Goal: Task Accomplishment & Management: Manage account settings

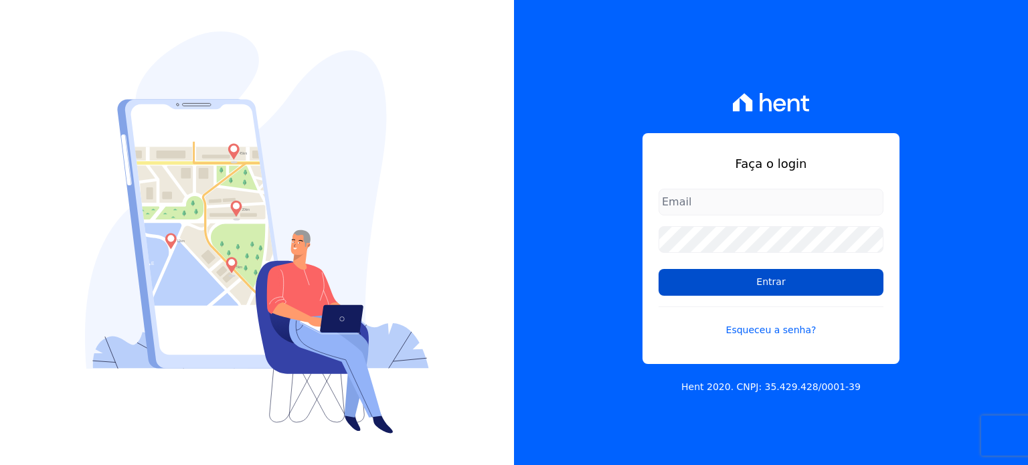
type input "[EMAIL_ADDRESS][DOMAIN_NAME]"
click at [785, 290] on input "Entrar" at bounding box center [770, 282] width 225 height 27
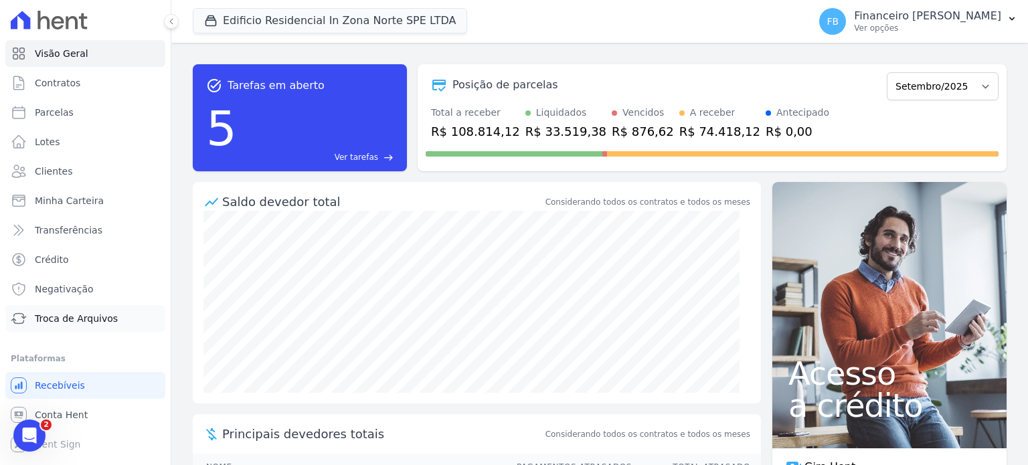
click at [56, 318] on span "Troca de Arquivos" at bounding box center [76, 318] width 83 height 13
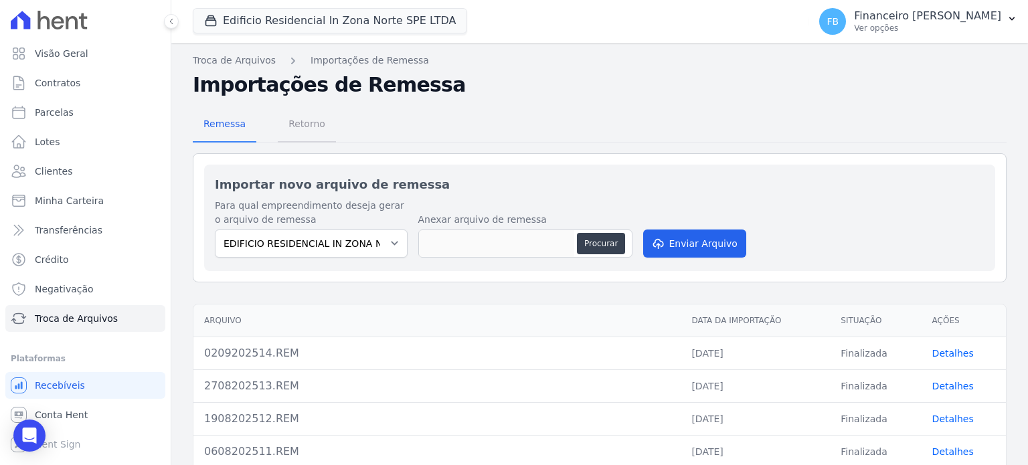
click at [304, 124] on span "Retorno" at bounding box center [306, 123] width 53 height 27
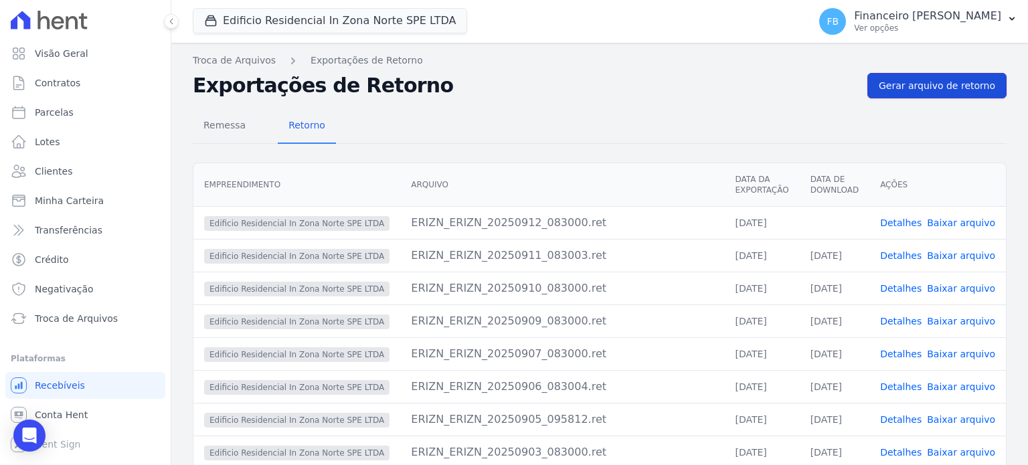
click at [903, 87] on span "Gerar arquivo de retorno" at bounding box center [937, 85] width 116 height 13
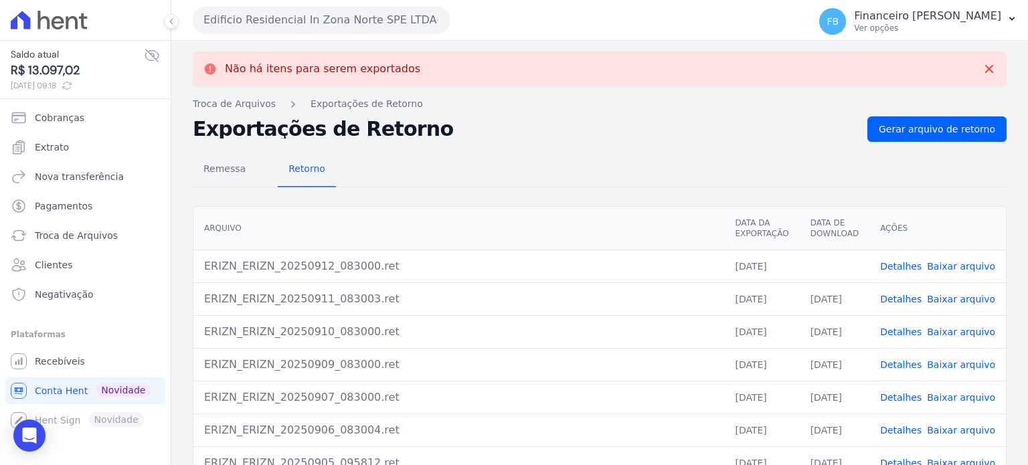
click at [968, 262] on link "Baixar arquivo" at bounding box center [961, 266] width 68 height 11
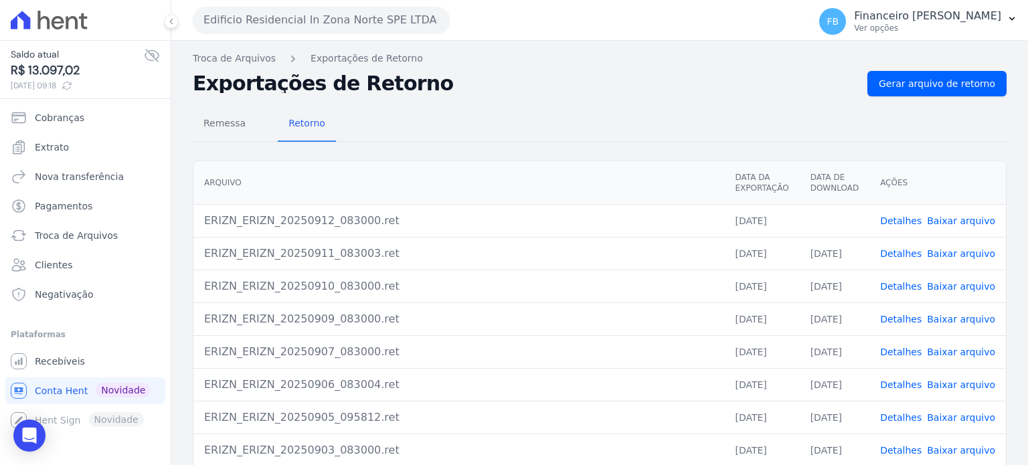
click at [337, 21] on button "Edificio Residencial In Zona Norte SPE LTDA" at bounding box center [321, 20] width 257 height 27
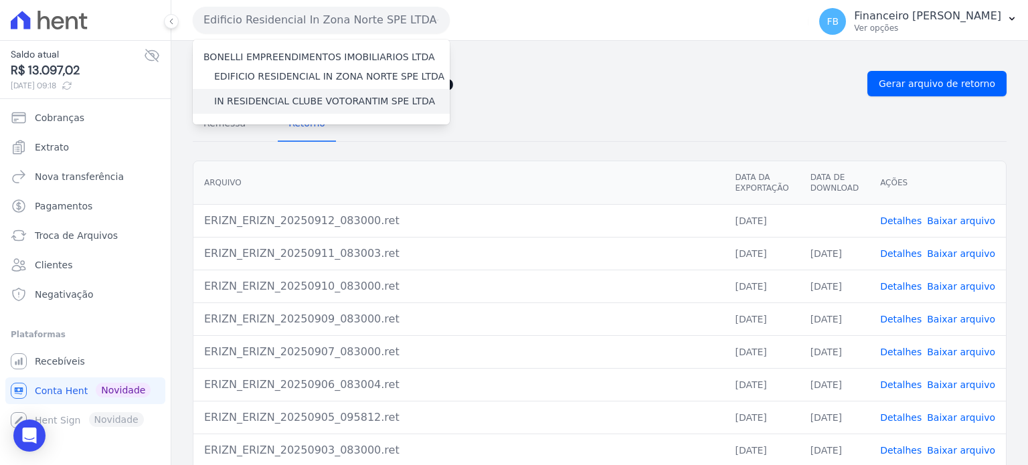
click at [309, 104] on label "IN RESIDENCIAL CLUBE VOTORANTIM SPE LTDA" at bounding box center [324, 101] width 221 height 14
click at [0, 0] on input "IN RESIDENCIAL CLUBE VOTORANTIM SPE LTDA" at bounding box center [0, 0] width 0 height 0
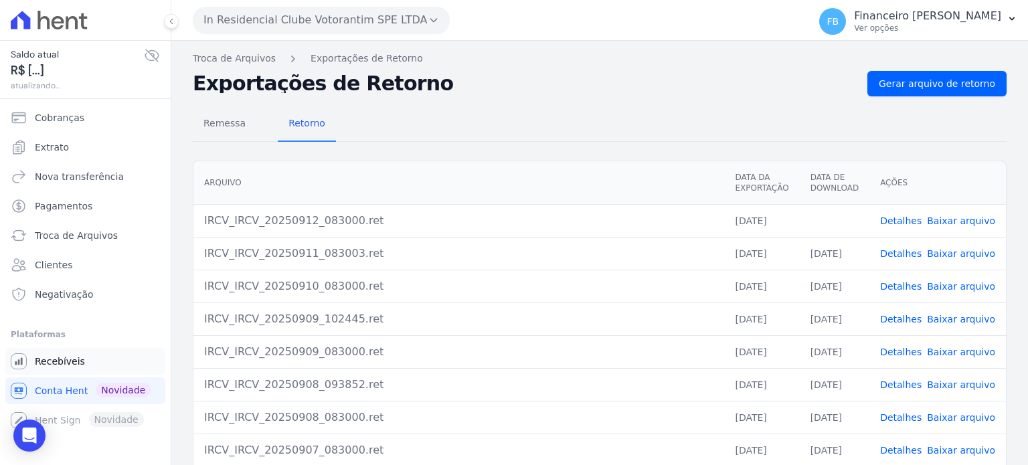
click at [82, 361] on link "Recebíveis" at bounding box center [85, 361] width 160 height 27
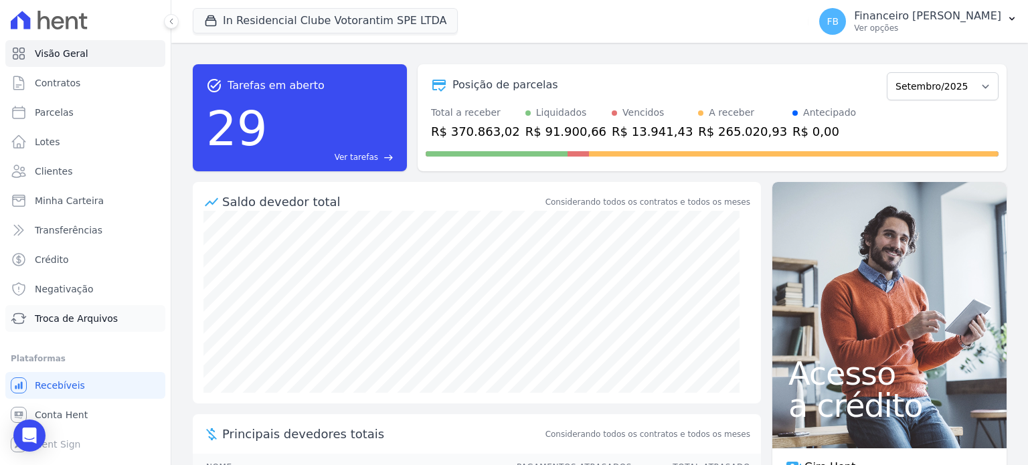
click at [96, 315] on span "Troca de Arquivos" at bounding box center [76, 318] width 83 height 13
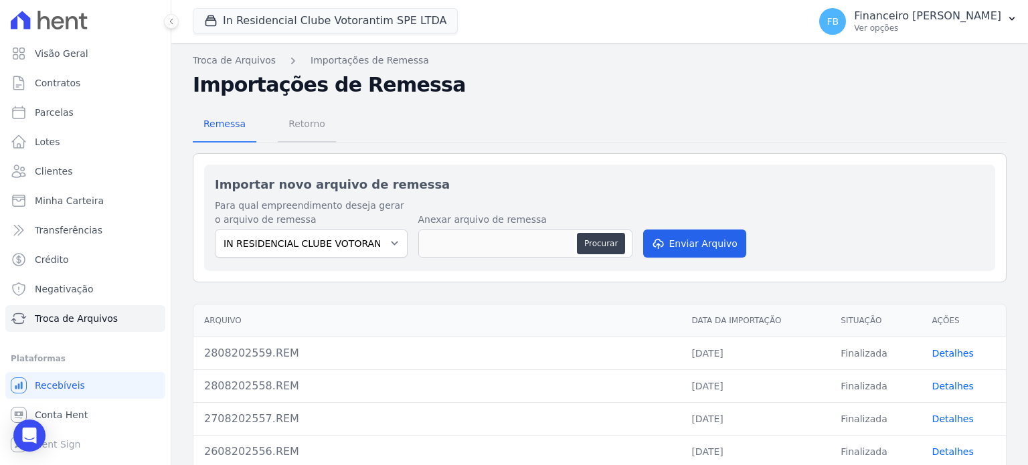
click at [304, 123] on span "Retorno" at bounding box center [306, 123] width 53 height 27
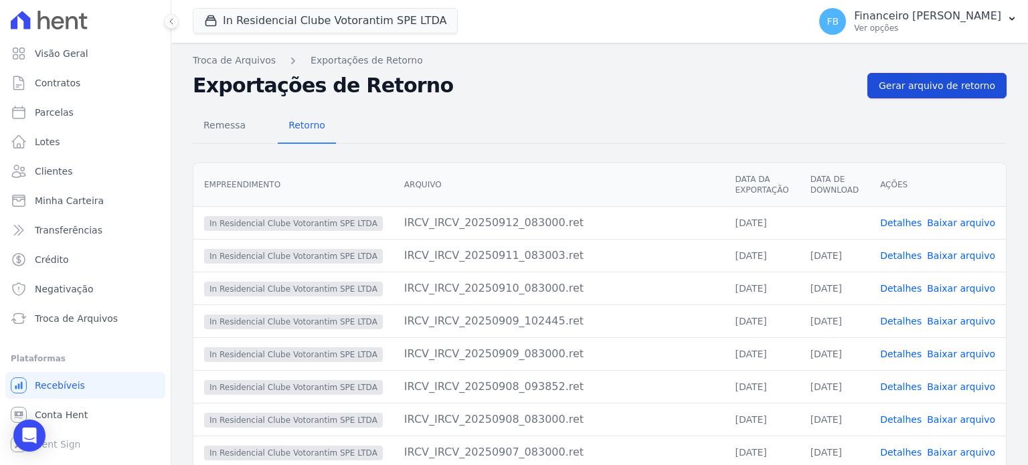
click at [937, 88] on span "Gerar arquivo de retorno" at bounding box center [937, 85] width 116 height 13
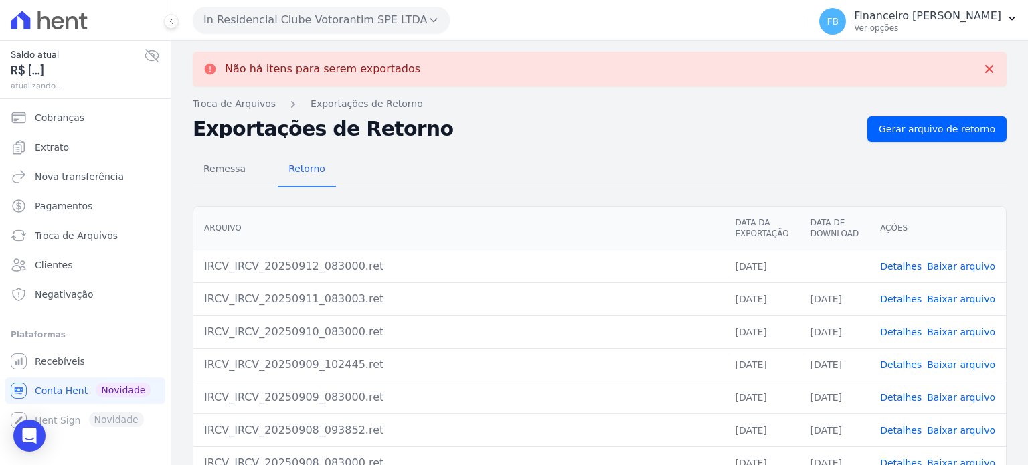
click at [939, 265] on link "Baixar arquivo" at bounding box center [961, 266] width 68 height 11
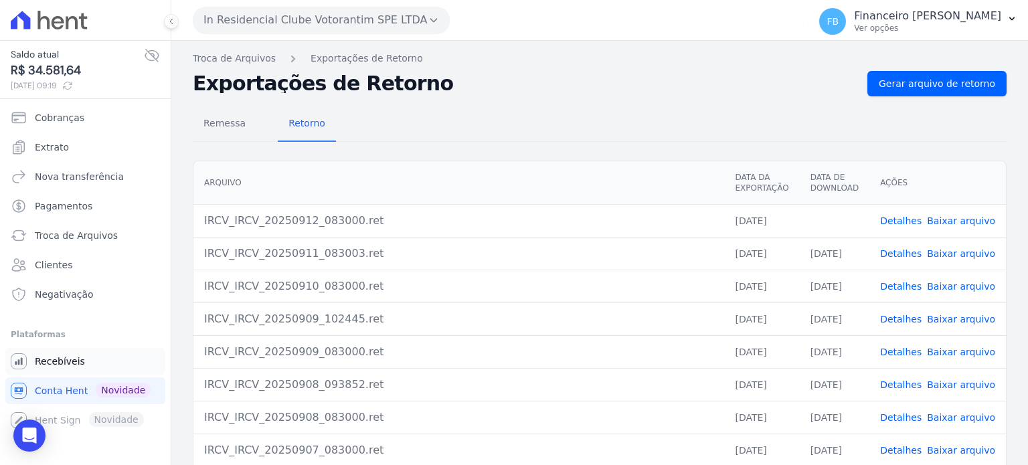
click at [75, 357] on span "Recebíveis" at bounding box center [60, 361] width 50 height 13
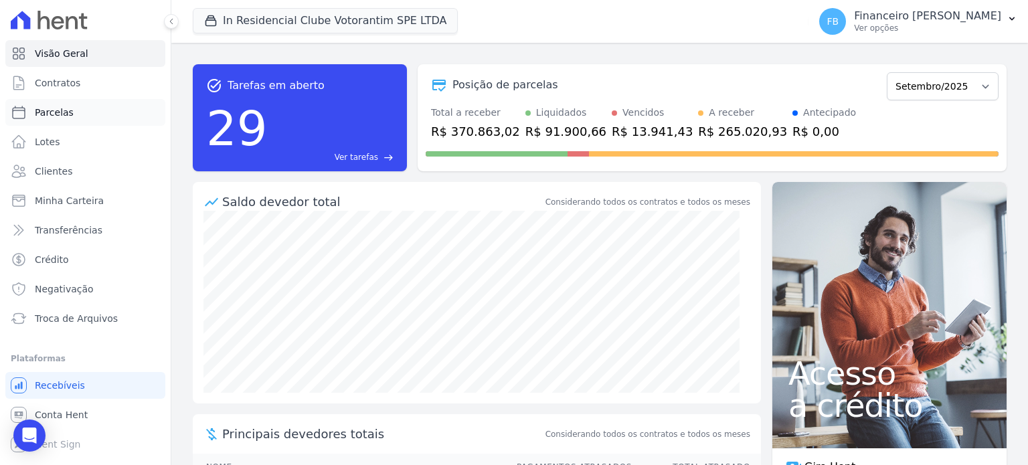
click at [75, 112] on link "Parcelas" at bounding box center [85, 112] width 160 height 27
select select
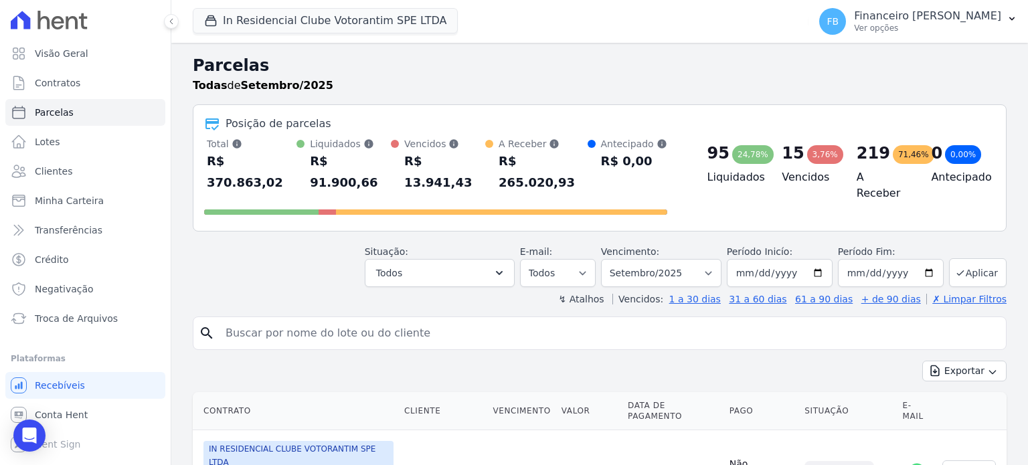
click at [426, 320] on input "search" at bounding box center [608, 333] width 783 height 27
type input "samuel"
select select
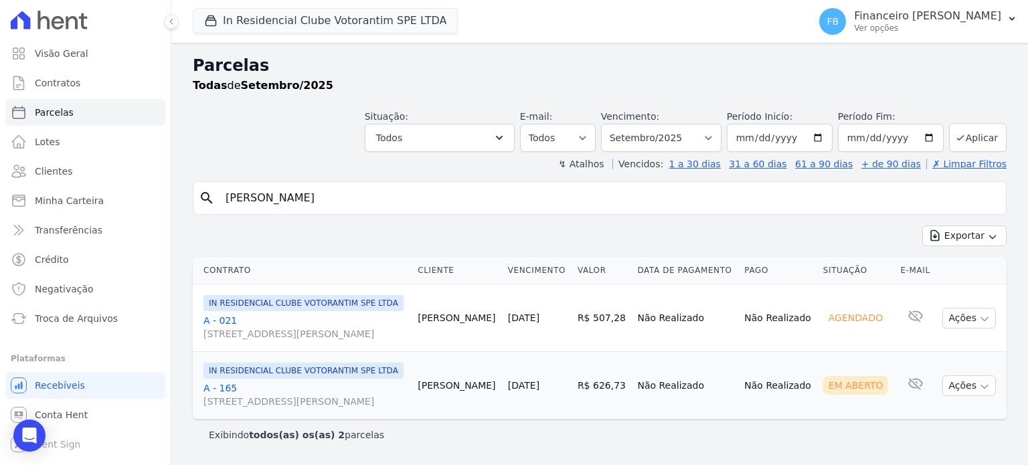
click at [230, 329] on link "A - 021 Avenida Antônio Carlos Comitre, 1328, sala B, Parque Campolim" at bounding box center [304, 327] width 203 height 27
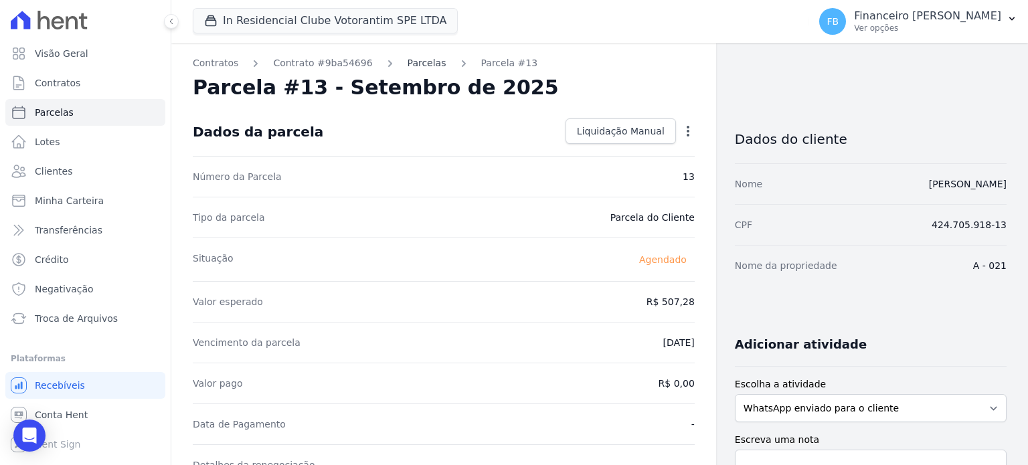
click at [410, 68] on link "Parcelas" at bounding box center [427, 63] width 39 height 14
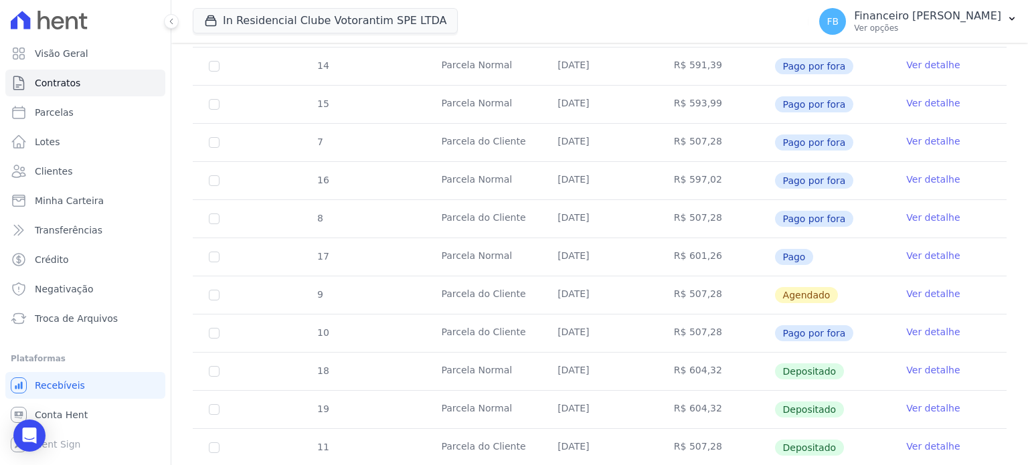
scroll to position [393, 0]
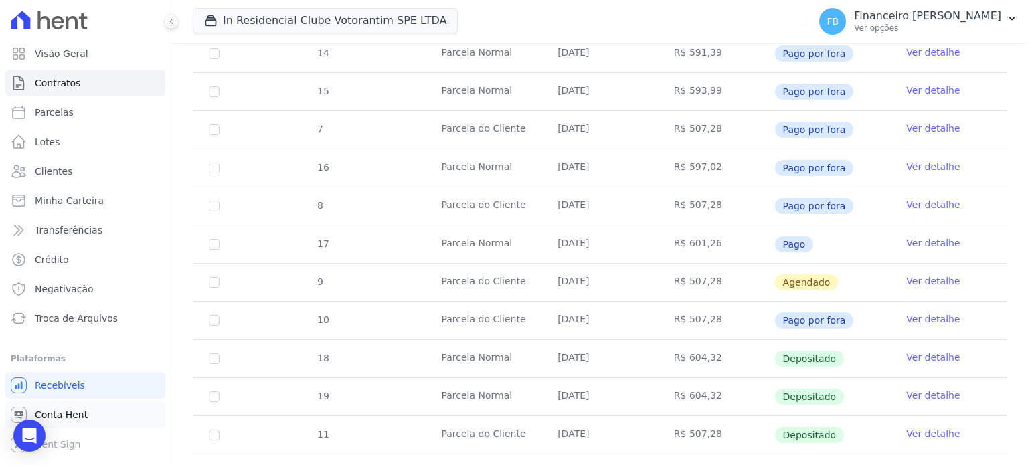
click at [81, 415] on span "Conta Hent" at bounding box center [61, 414] width 53 height 13
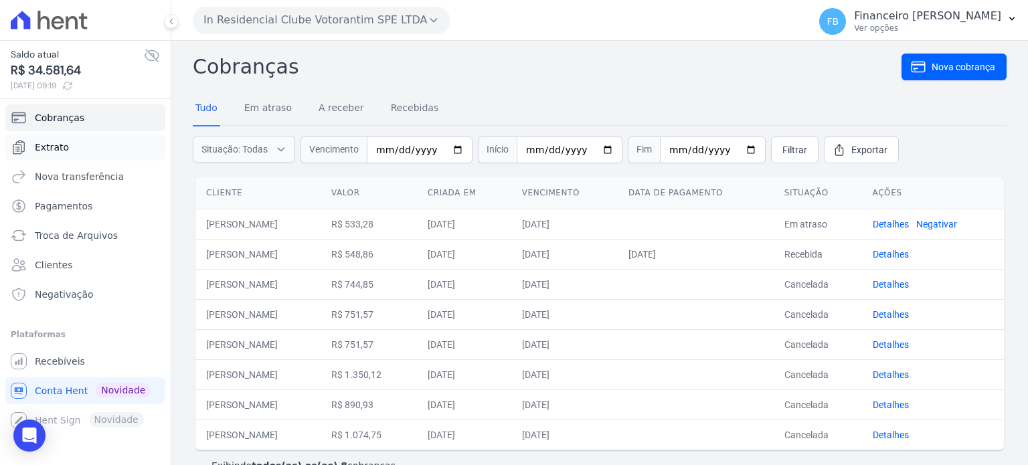
click at [104, 141] on link "Extrato" at bounding box center [85, 147] width 160 height 27
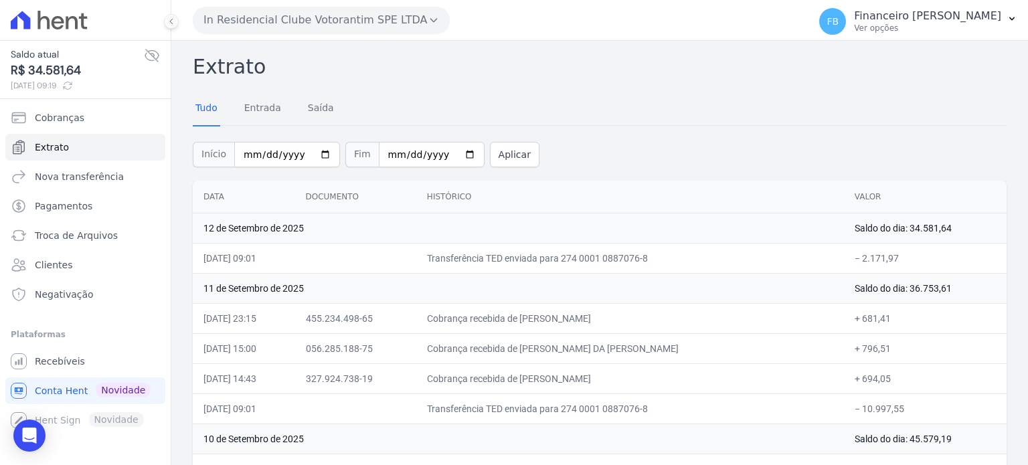
click at [348, 12] on button "In Residencial Clube Votorantim SPE LTDA" at bounding box center [321, 20] width 257 height 27
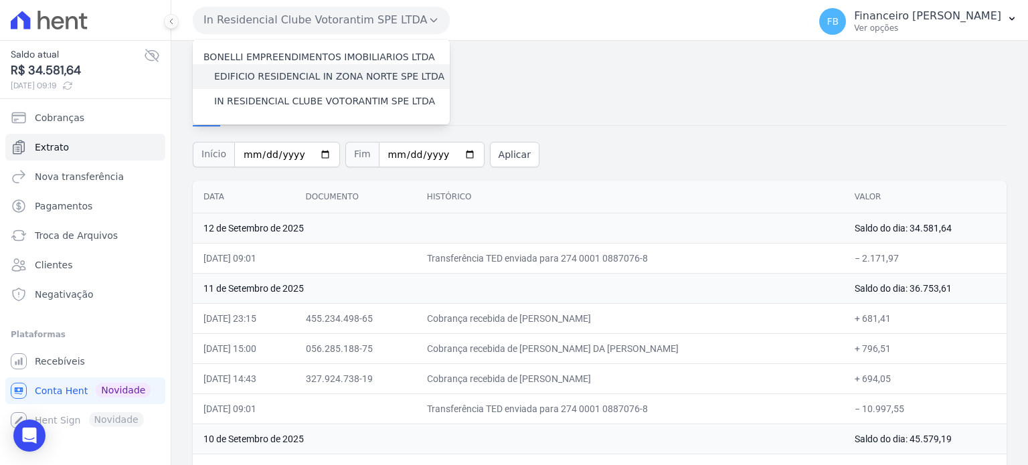
click at [333, 77] on label "EDIFICIO RESIDENCIAL IN ZONA NORTE SPE LTDA" at bounding box center [329, 77] width 230 height 14
click at [0, 0] on input "EDIFICIO RESIDENCIAL IN ZONA NORTE SPE LTDA" at bounding box center [0, 0] width 0 height 0
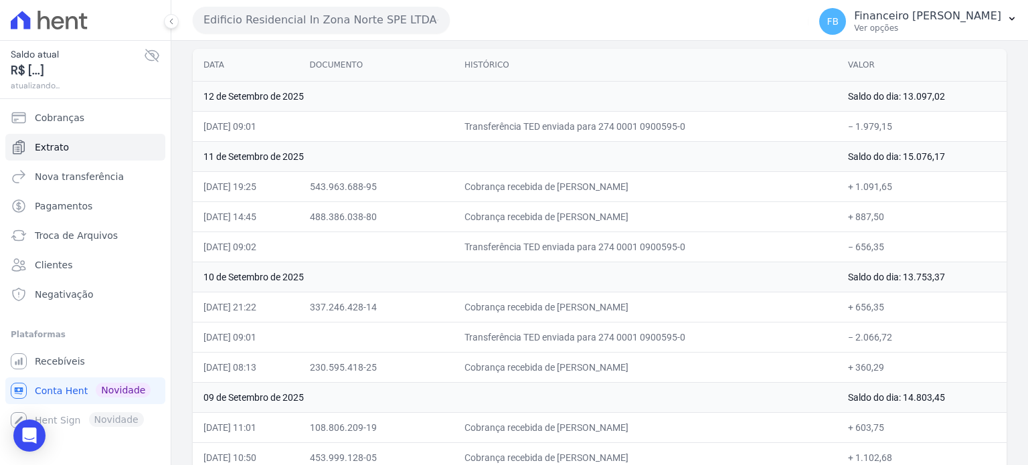
scroll to position [134, 0]
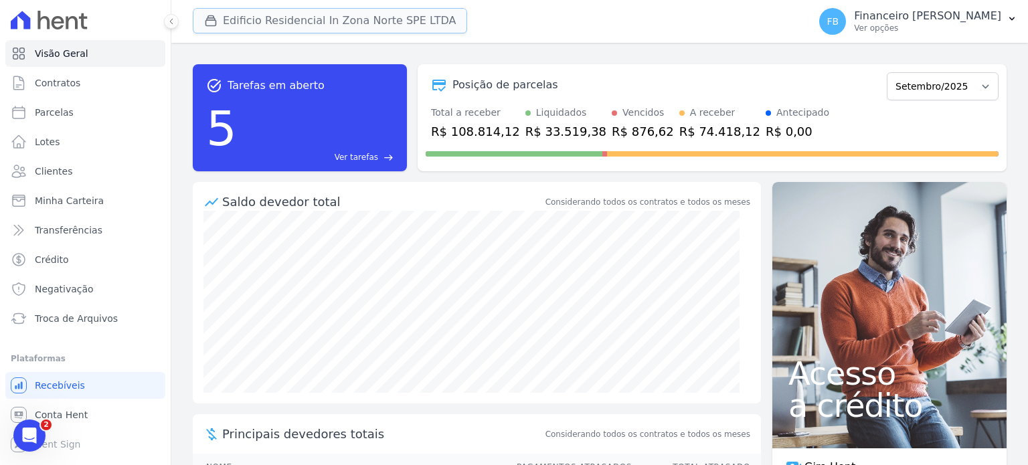
click at [352, 8] on button "Edificio Residencial In Zona Norte SPE LTDA" at bounding box center [330, 20] width 274 height 25
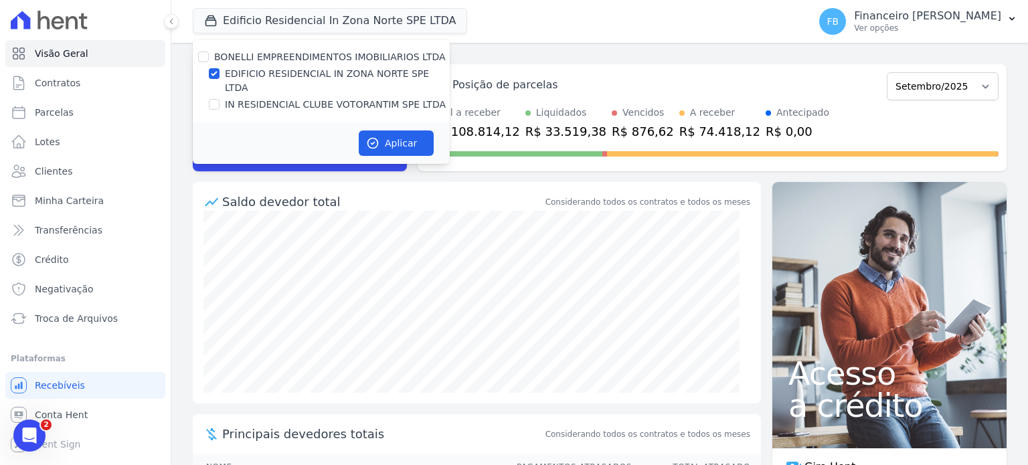
click at [371, 73] on label "EDIFICIO RESIDENCIAL IN ZONA NORTE SPE LTDA" at bounding box center [337, 81] width 225 height 28
click at [219, 73] on input "EDIFICIO RESIDENCIAL IN ZONA NORTE SPE LTDA" at bounding box center [214, 73] width 11 height 11
checkbox input "false"
click at [367, 98] on label "IN RESIDENCIAL CLUBE VOTORANTIM SPE LTDA" at bounding box center [335, 105] width 221 height 14
click at [219, 99] on input "IN RESIDENCIAL CLUBE VOTORANTIM SPE LTDA" at bounding box center [214, 104] width 11 height 11
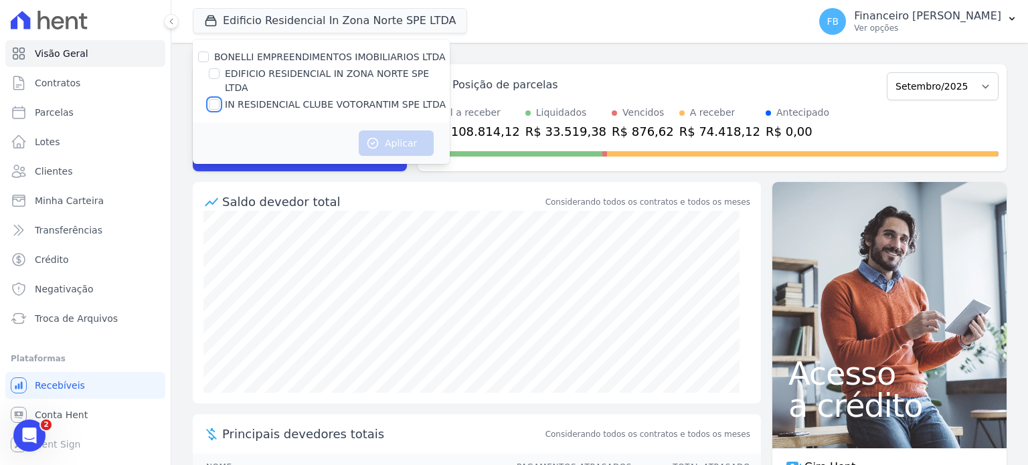
checkbox input "true"
click at [398, 130] on button "Aplicar" at bounding box center [396, 142] width 75 height 25
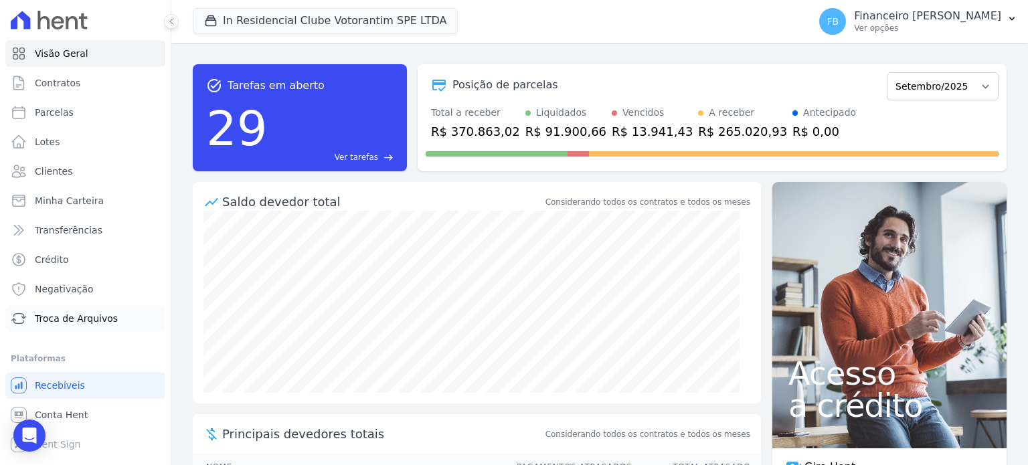
click at [130, 322] on link "Troca de Arquivos" at bounding box center [85, 318] width 160 height 27
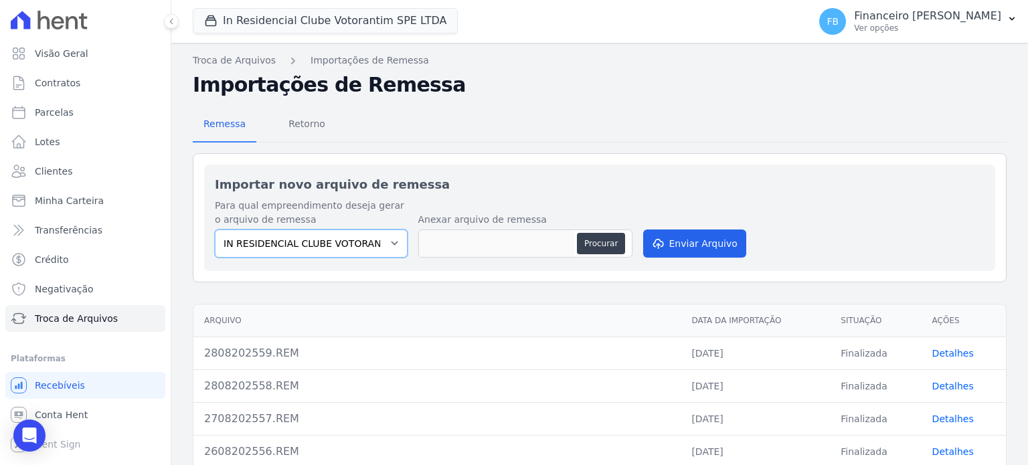
click at [300, 232] on select "IN RESIDENCIAL CLUBE VOTORANTIM SPE LTDA" at bounding box center [311, 244] width 193 height 28
click at [594, 241] on button "Procurar" at bounding box center [601, 243] width 48 height 21
type input "1209202560.REM"
click at [704, 252] on button "Enviar Arquivo" at bounding box center [694, 244] width 103 height 28
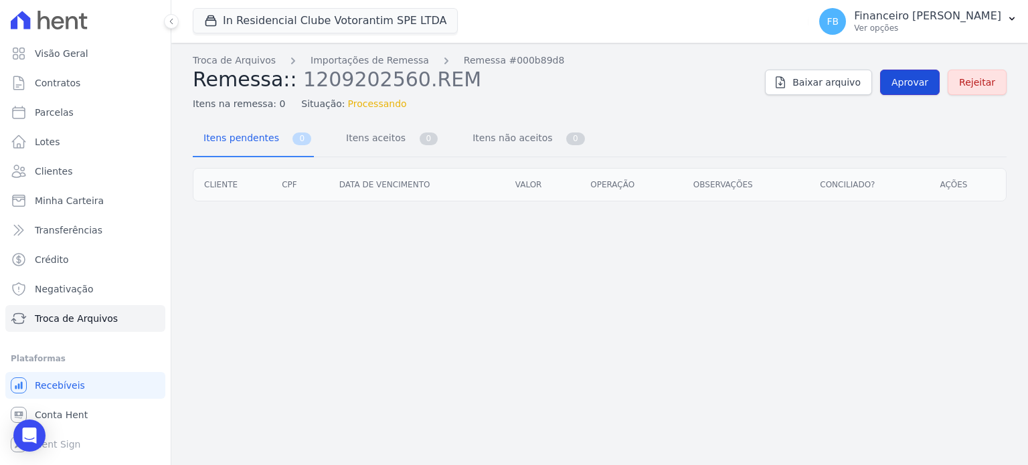
click at [928, 77] on span "Aprovar" at bounding box center [909, 82] width 37 height 13
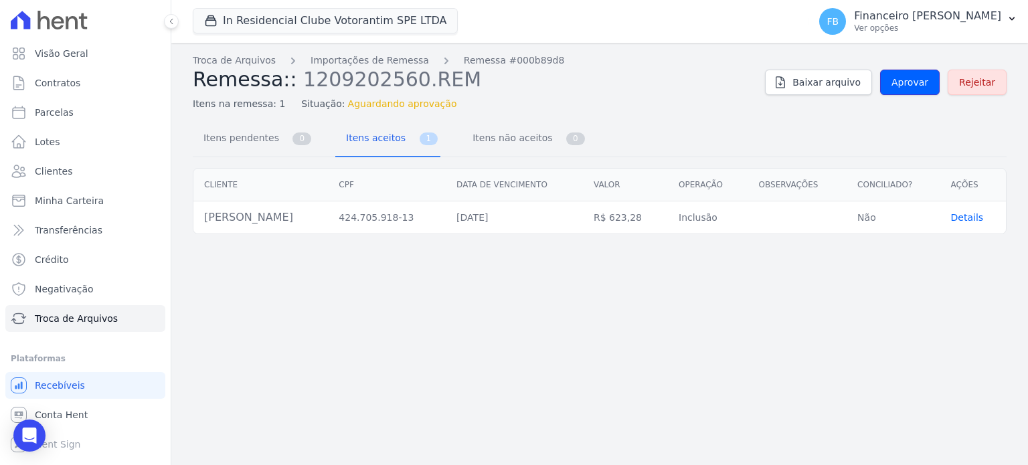
click at [928, 77] on span "Aprovar" at bounding box center [909, 82] width 37 height 13
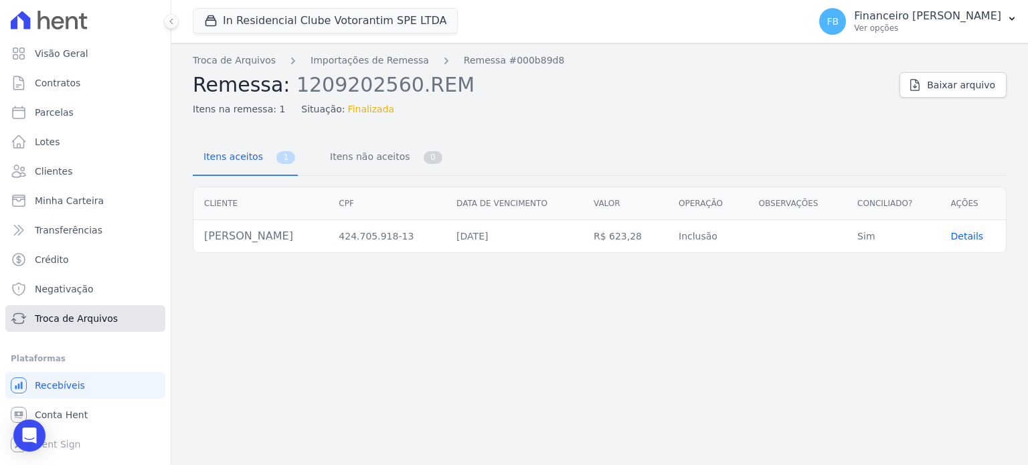
click at [101, 321] on span "Troca de Arquivos" at bounding box center [76, 318] width 83 height 13
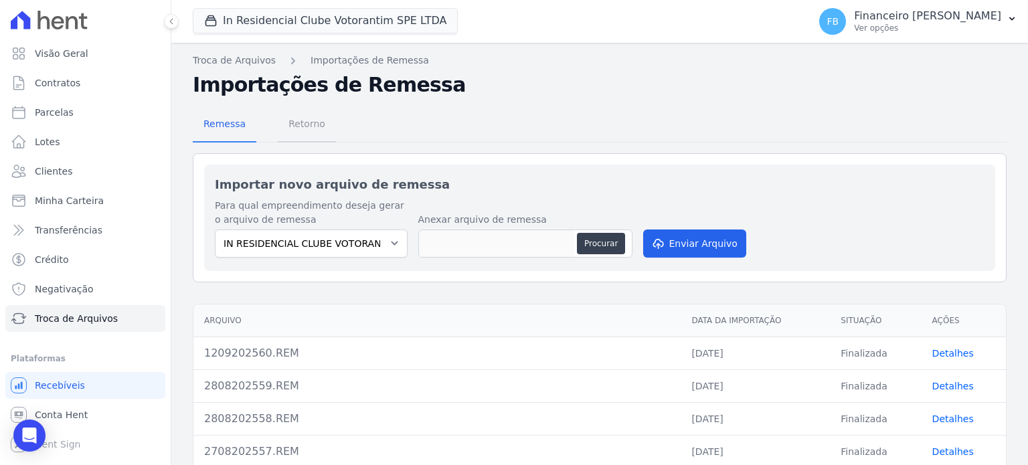
click at [296, 126] on span "Retorno" at bounding box center [306, 123] width 53 height 27
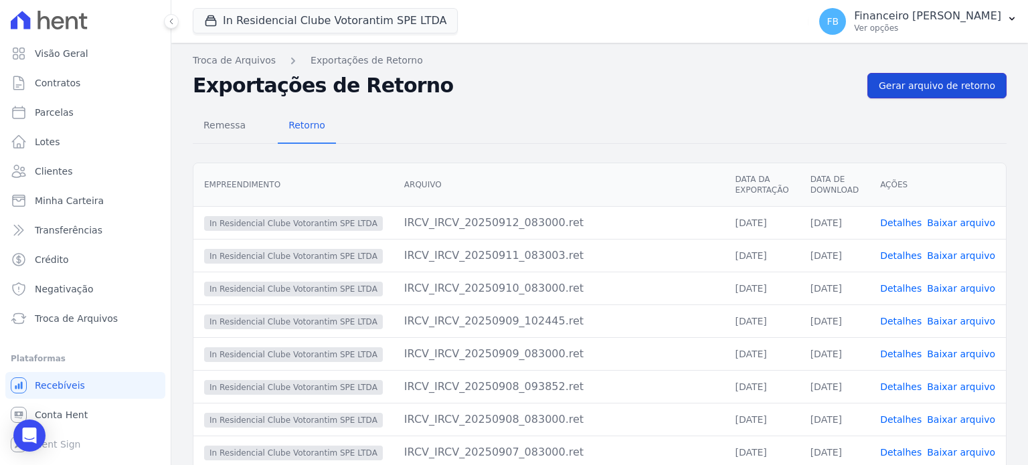
click at [938, 84] on span "Gerar arquivo de retorno" at bounding box center [937, 85] width 116 height 13
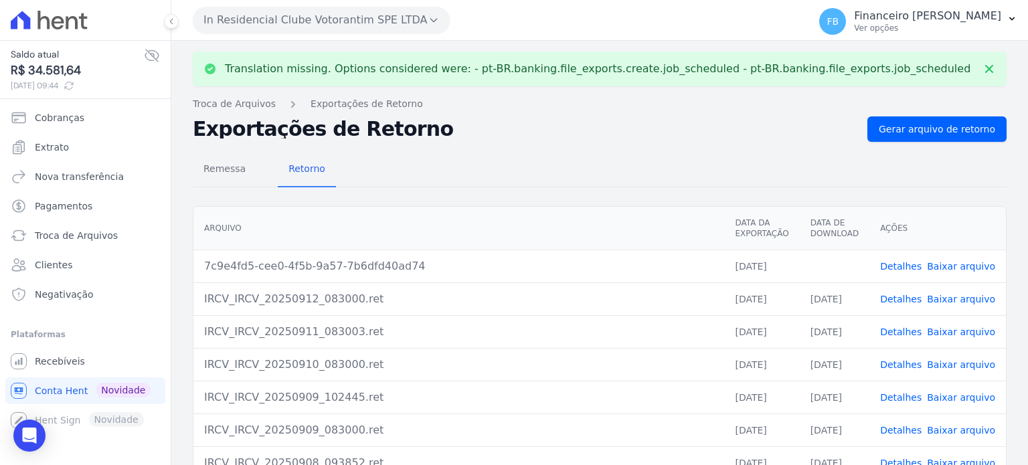
click at [966, 267] on link "Baixar arquivo" at bounding box center [961, 266] width 68 height 11
